Goal: Task Accomplishment & Management: Manage account settings

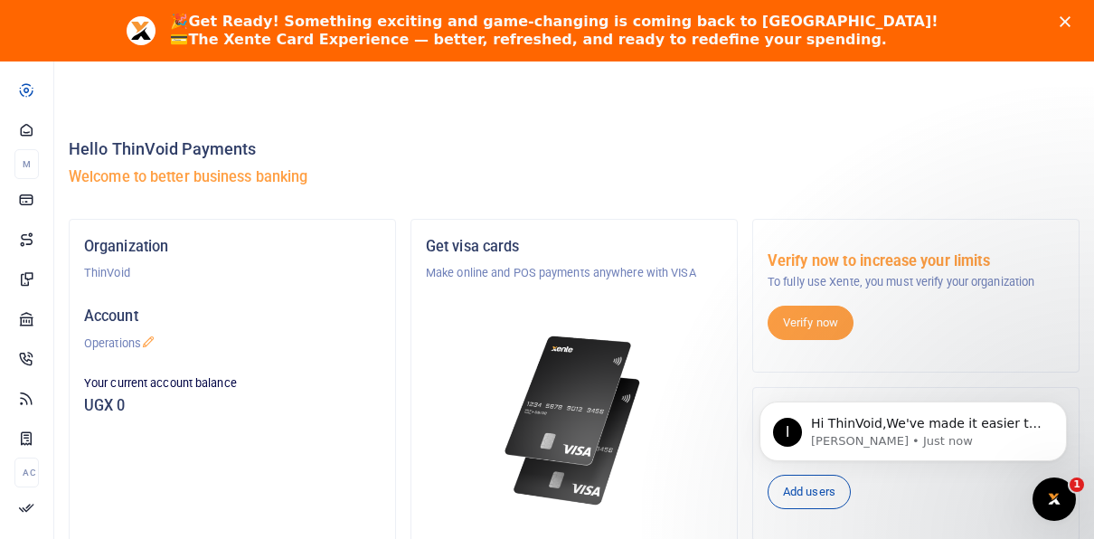
click at [1071, 23] on icon "Close" at bounding box center [1065, 21] width 11 height 11
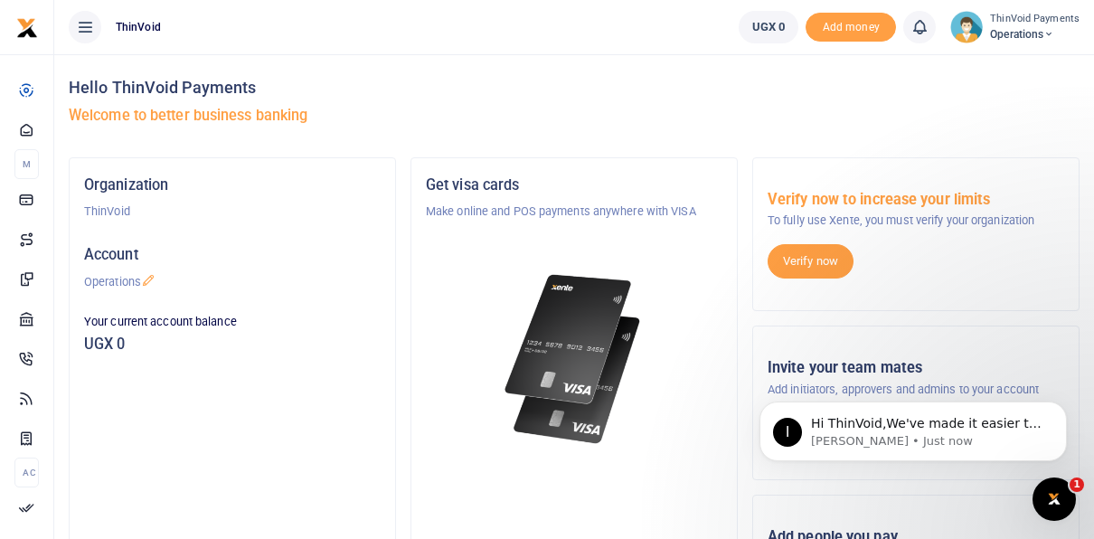
click at [999, 18] on small "ThinVoid Payments" at bounding box center [1035, 19] width 90 height 15
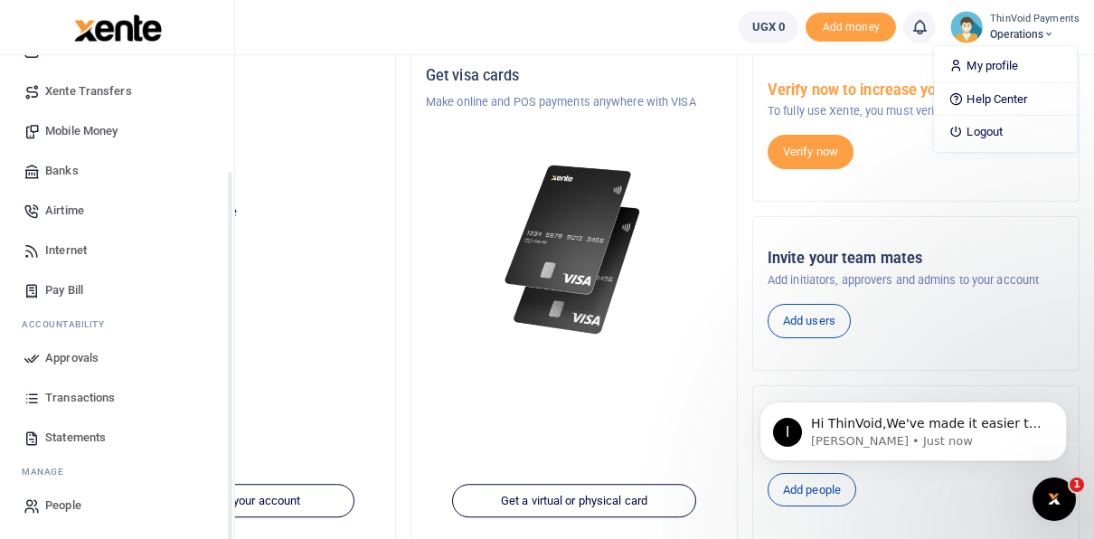
scroll to position [112, 0]
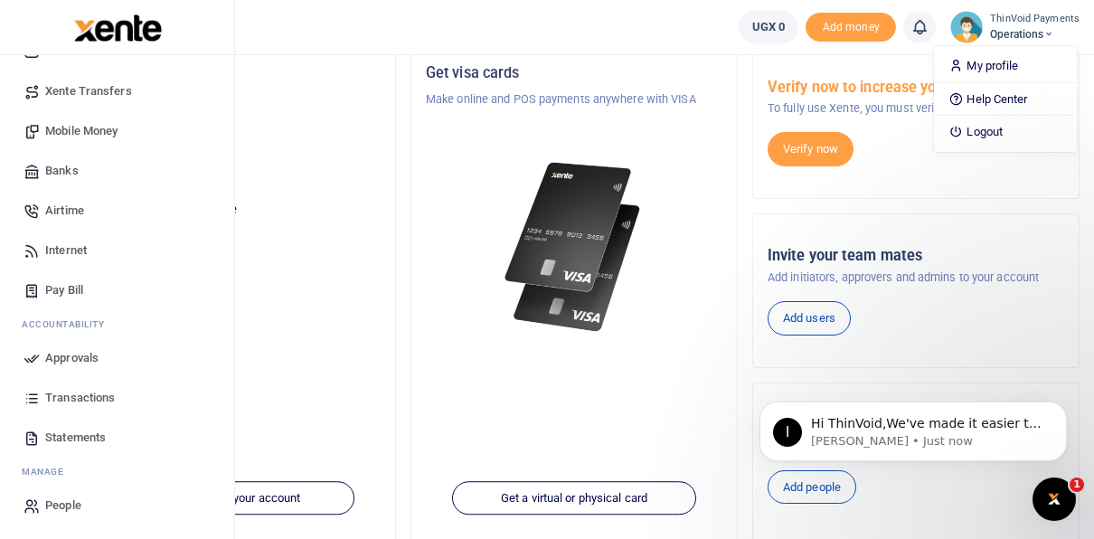
click at [61, 505] on span "People" at bounding box center [63, 505] width 36 height 18
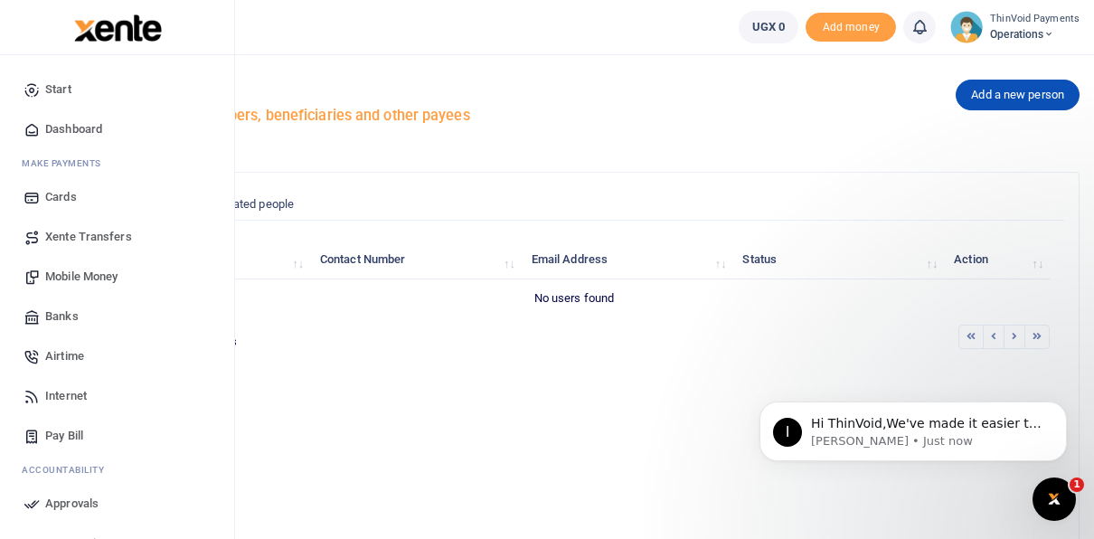
click at [68, 194] on span "Cards" at bounding box center [61, 197] width 32 height 18
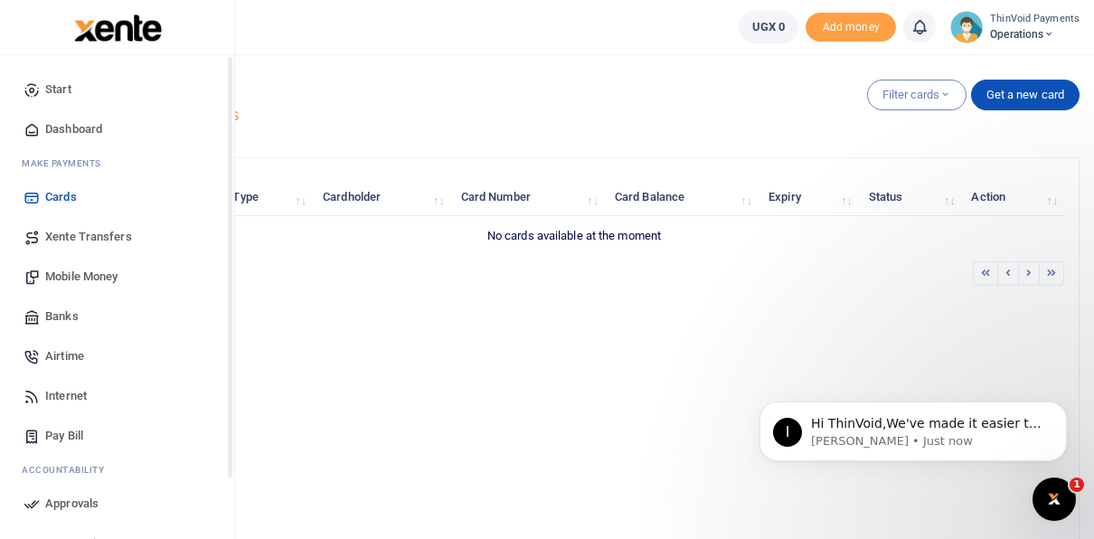
click at [25, 125] on icon at bounding box center [32, 129] width 16 height 16
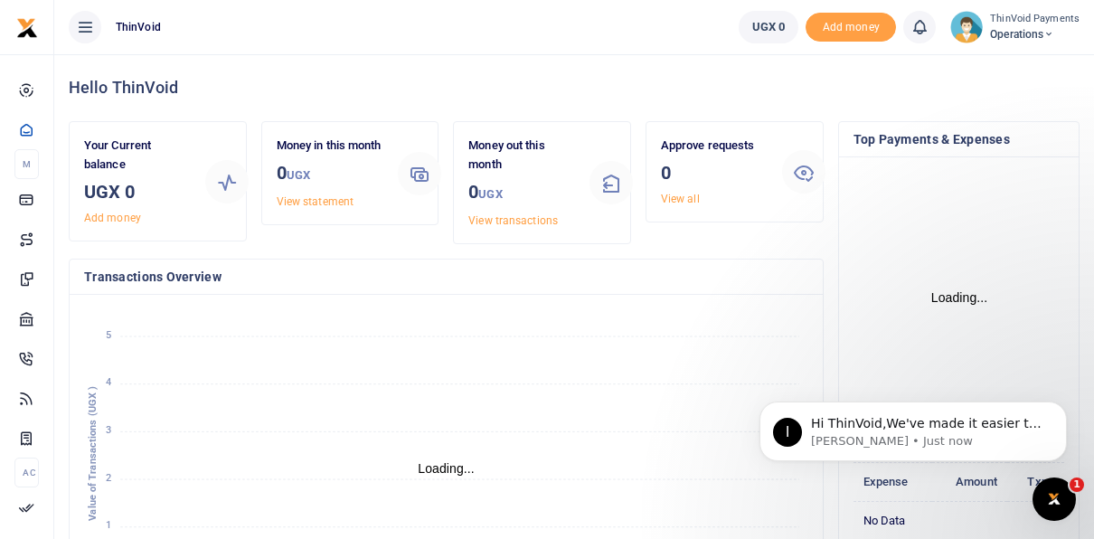
click at [1037, 26] on span "Operations" at bounding box center [1035, 34] width 90 height 16
click at [983, 120] on link "Logout" at bounding box center [1005, 131] width 143 height 25
